Goal: Information Seeking & Learning: Learn about a topic

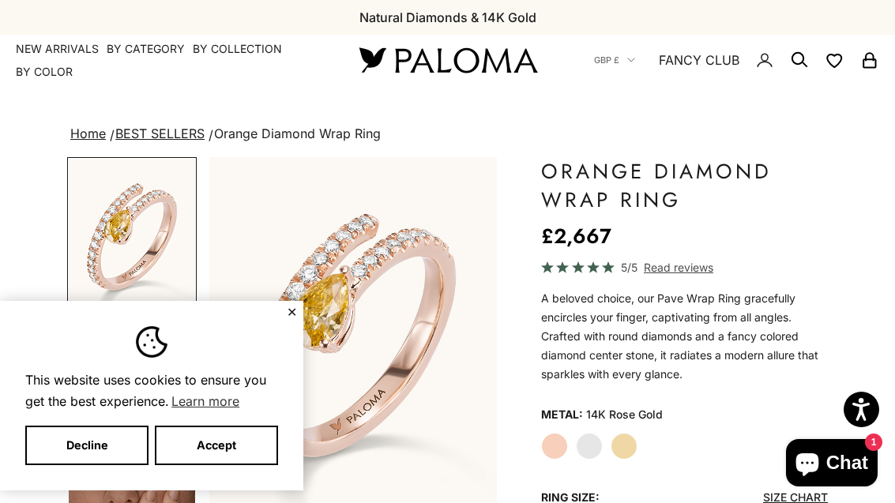
scroll to position [0, 387]
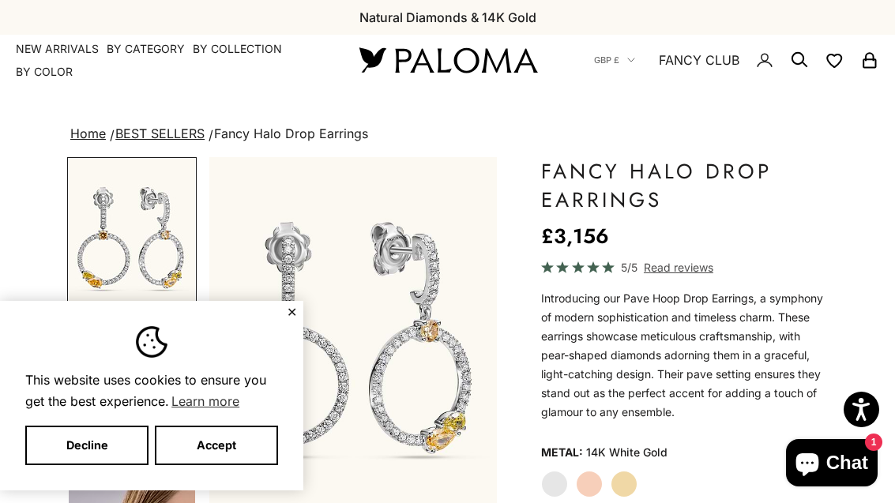
click at [75, 428] on button "Decline" at bounding box center [86, 445] width 123 height 39
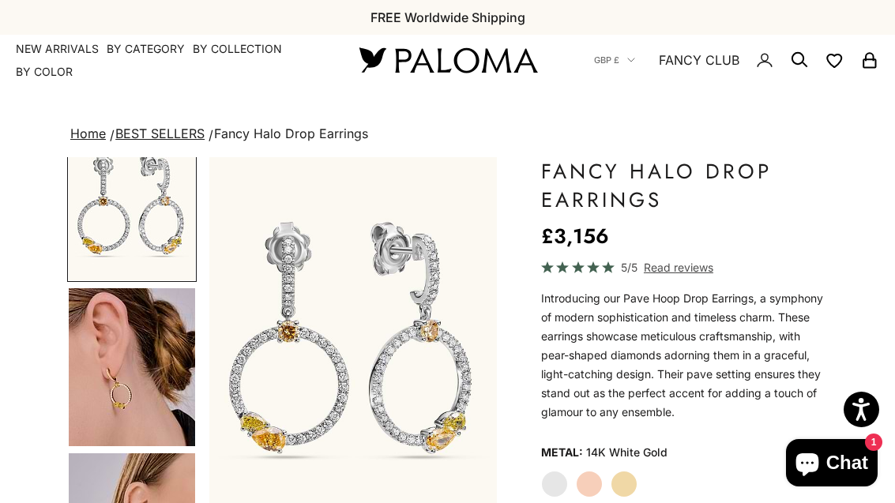
click at [89, 362] on img "Go to item 4" at bounding box center [132, 367] width 126 height 158
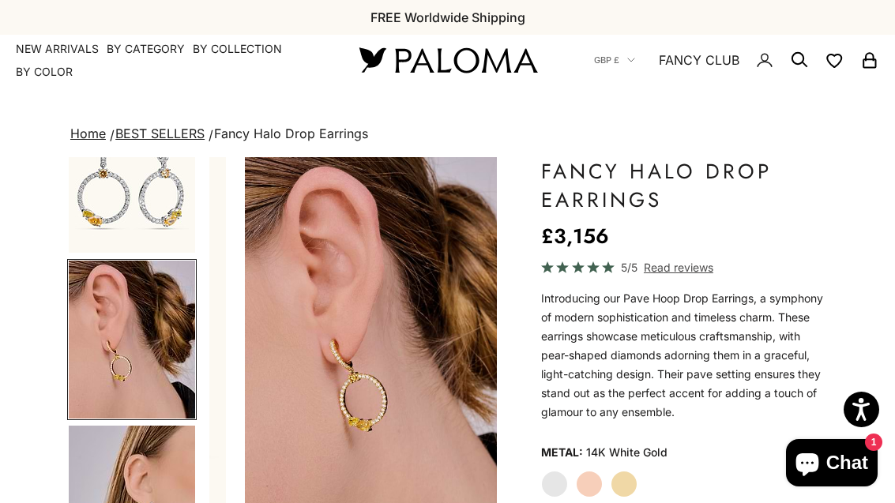
scroll to position [0, 306]
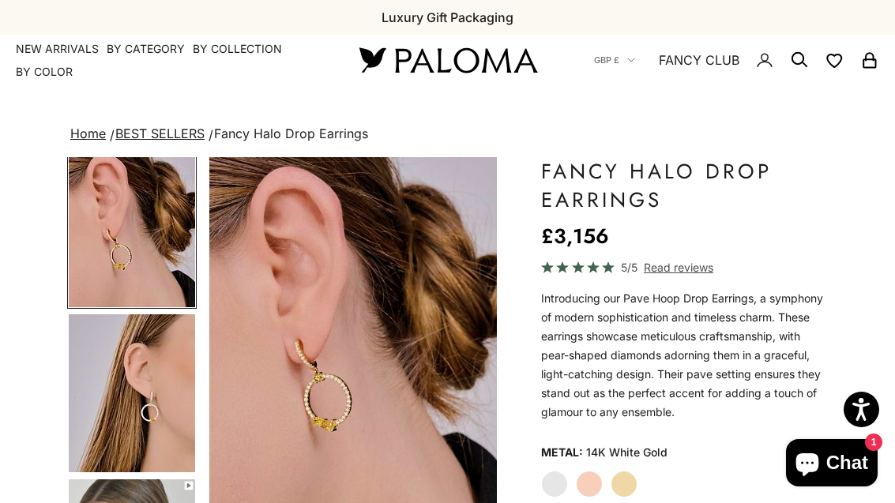
click at [90, 364] on img "Go to item 5" at bounding box center [132, 393] width 126 height 158
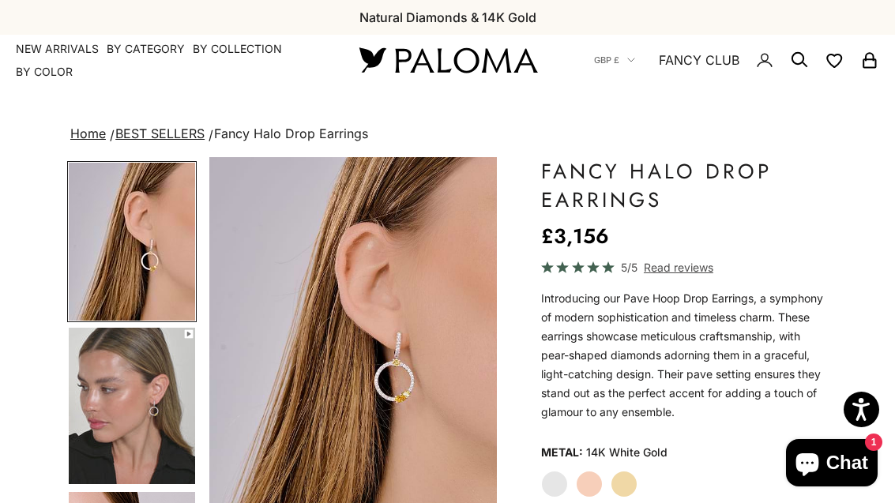
scroll to position [343, 0]
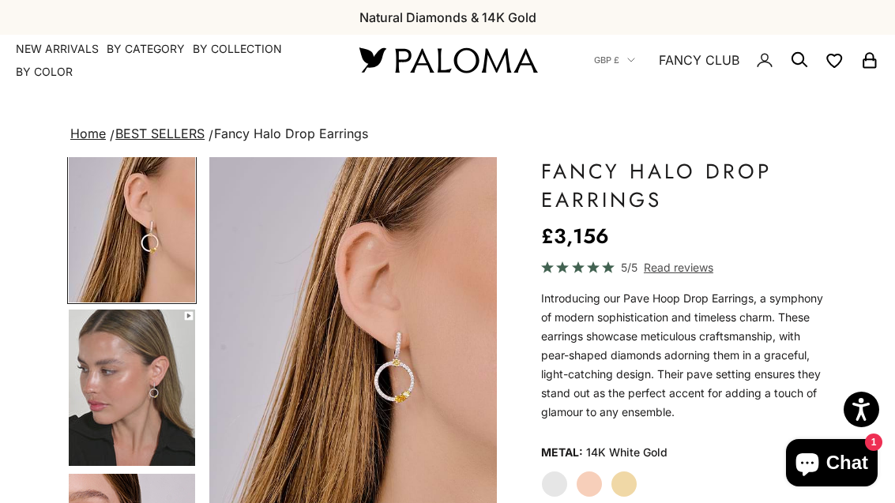
click at [88, 354] on img "Go to item 6" at bounding box center [132, 388] width 126 height 156
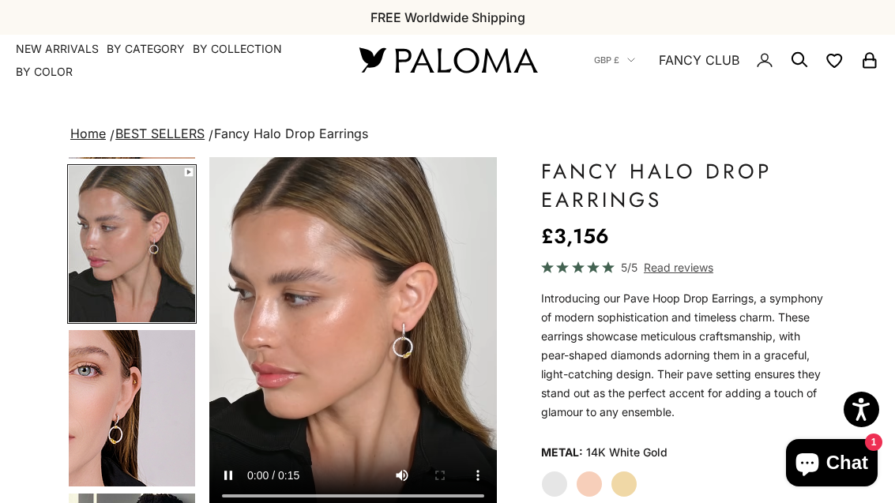
scroll to position [490, 0]
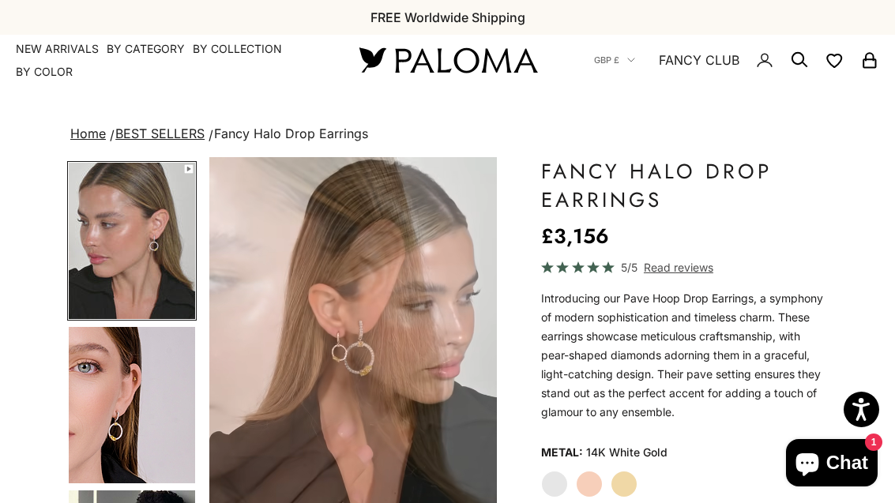
click at [87, 364] on img "Go to item 7" at bounding box center [132, 405] width 126 height 156
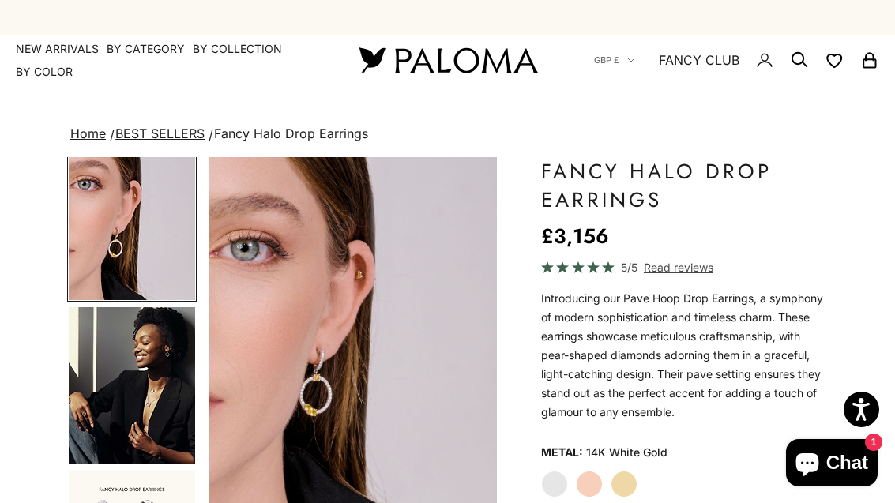
scroll to position [673, 0]
click at [88, 377] on img "Go to item 8" at bounding box center [132, 385] width 126 height 156
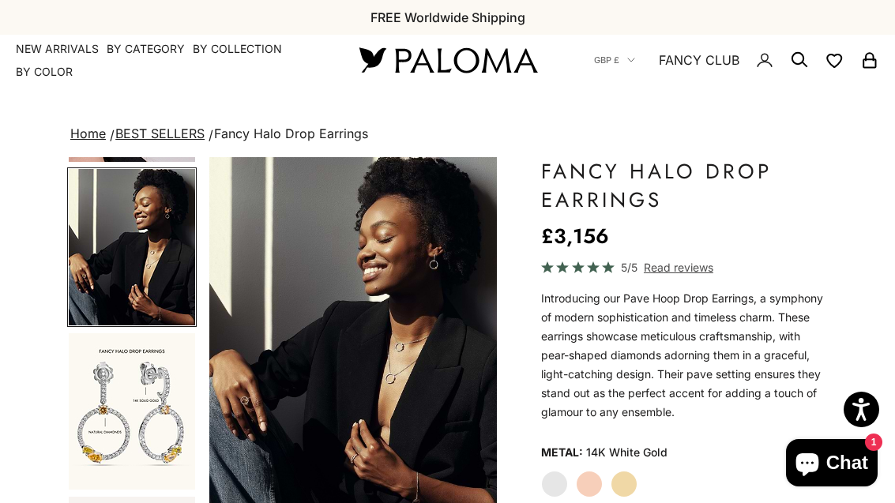
scroll to position [829, 0]
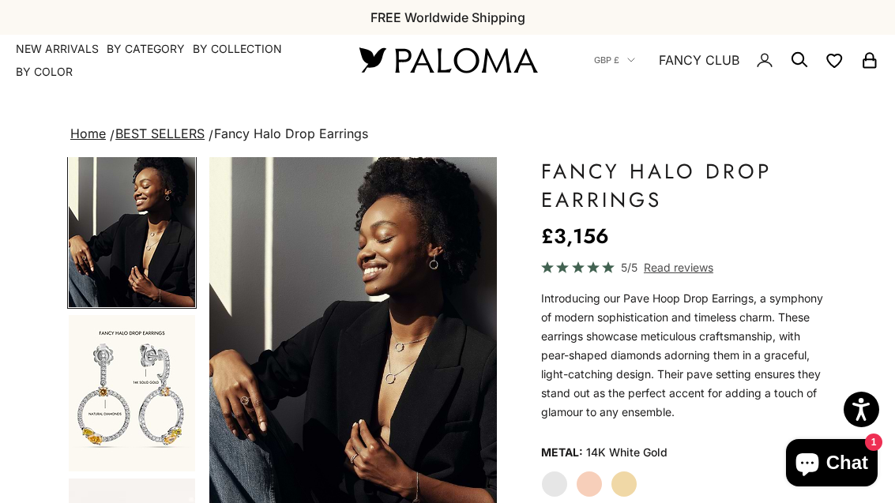
click at [69, 361] on img "Go to item 9" at bounding box center [132, 393] width 126 height 156
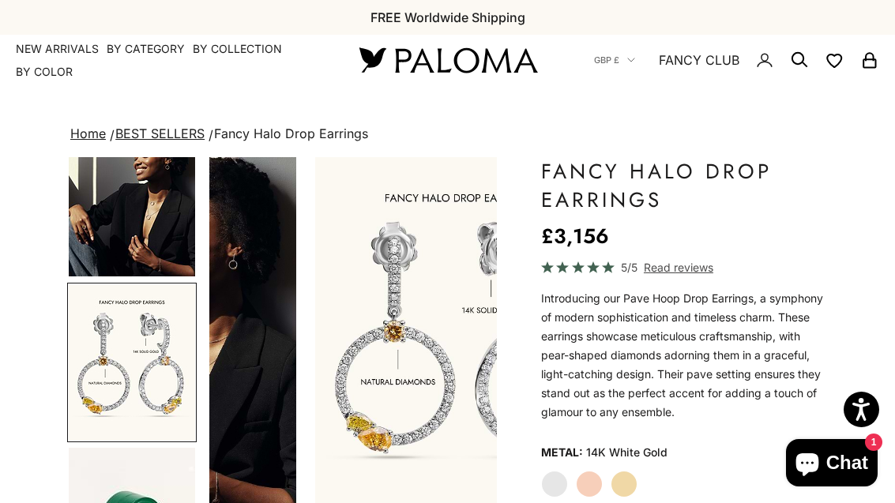
scroll to position [0, 0]
